Goal: Find specific page/section: Locate a particular part of the current website

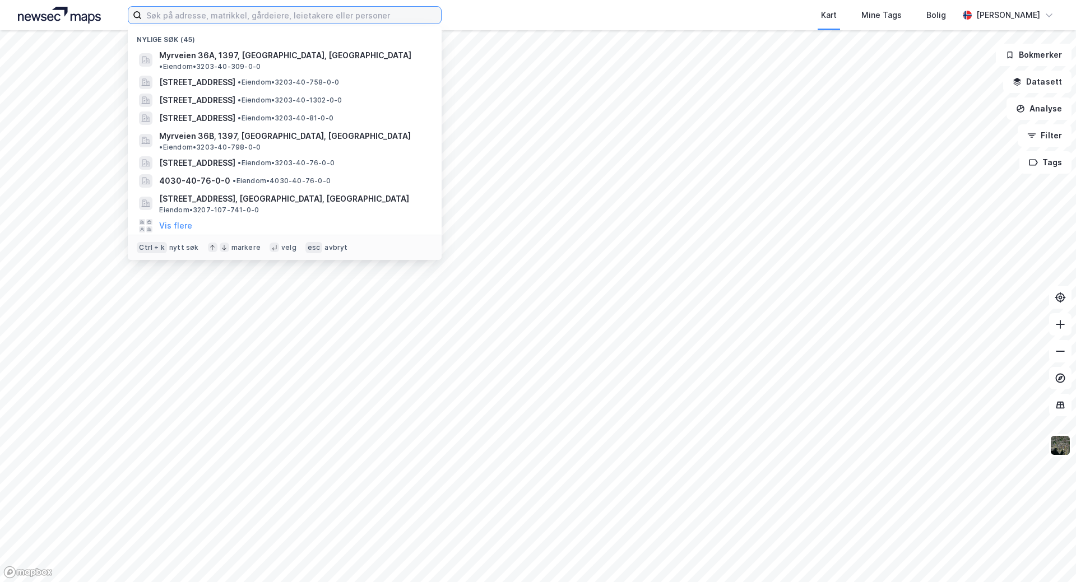
click at [163, 13] on input at bounding box center [291, 15] width 299 height 17
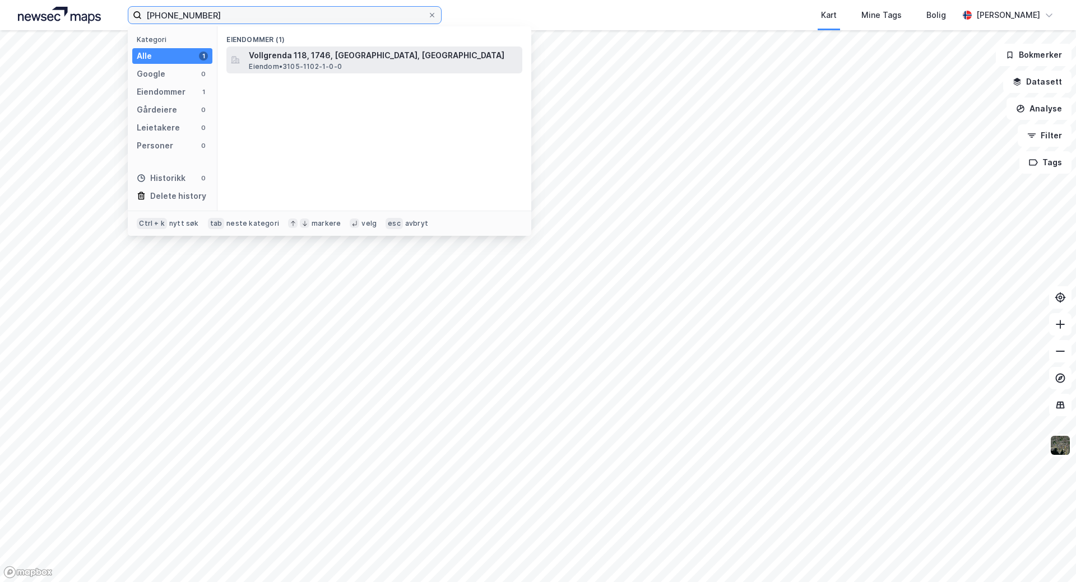
type input "[PHONE_NUMBER]"
click at [365, 66] on div "Vollgrenda 118, 1746, [GEOGRAPHIC_DATA], SARPSBORG Eiendom • 3105-1102-1-0-0" at bounding box center [384, 60] width 271 height 22
